Goal: Task Accomplishment & Management: Manage account settings

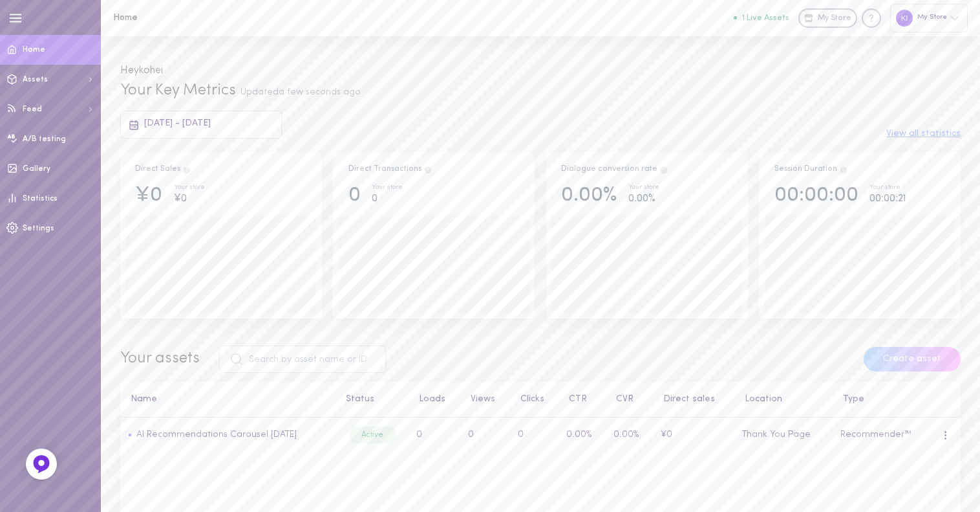
click at [926, 25] on div "My Store" at bounding box center [930, 18] width 78 height 28
click at [867, 206] on link "Settings" at bounding box center [897, 202] width 142 height 24
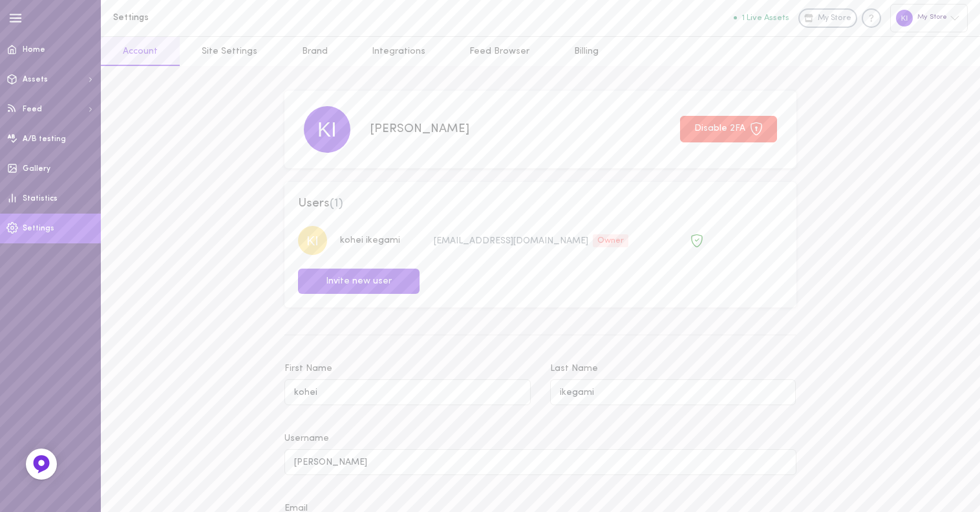
click at [724, 127] on button "Disable 2FA" at bounding box center [728, 129] width 97 height 27
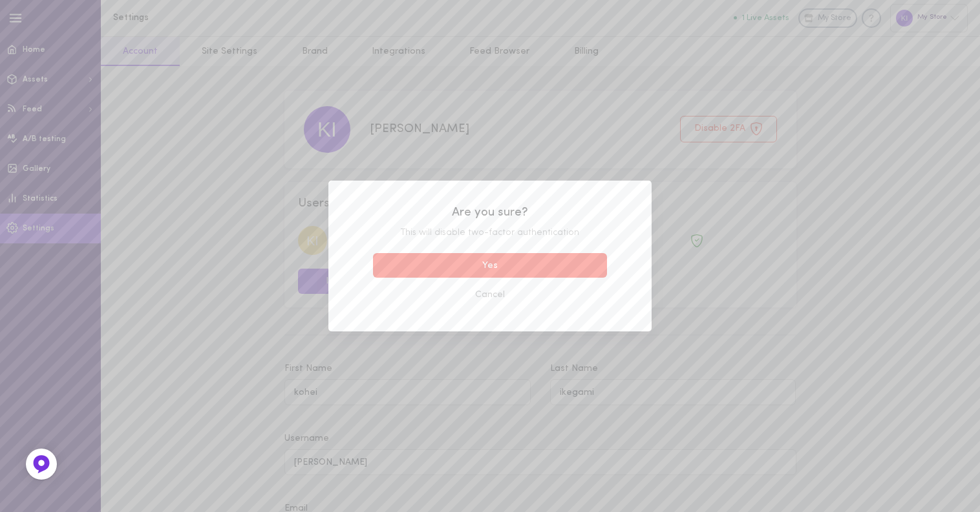
click at [543, 259] on button "Yes" at bounding box center [490, 265] width 234 height 25
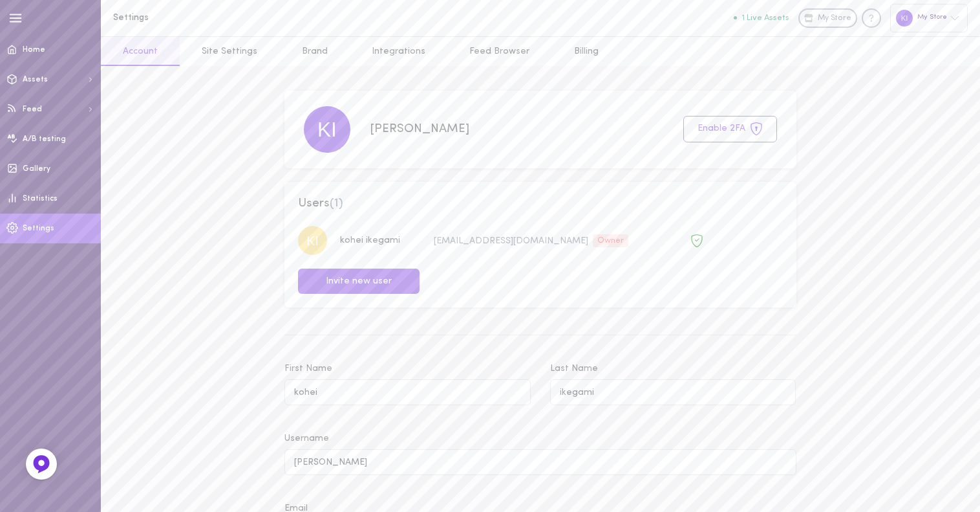
click at [914, 10] on div "My Store" at bounding box center [930, 18] width 78 height 28
click at [894, 312] on button "Log Out" at bounding box center [897, 315] width 142 height 25
